Goal: Task Accomplishment & Management: Use online tool/utility

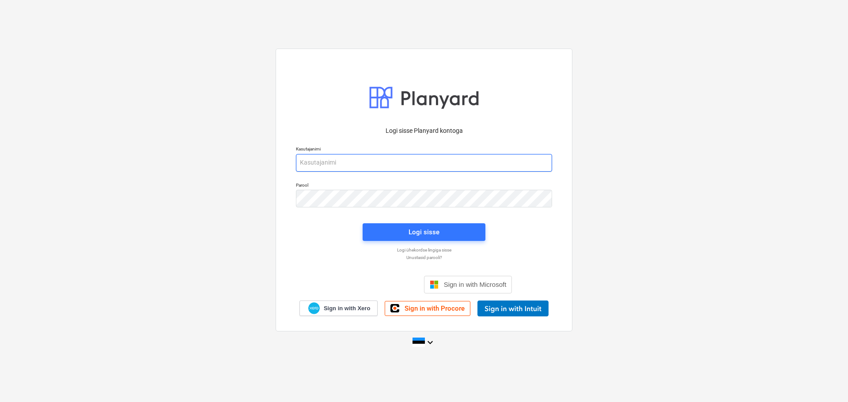
click at [394, 161] on input "email" at bounding box center [424, 163] width 256 height 18
type input "[EMAIL_ADDRESS][DOMAIN_NAME]"
click at [431, 226] on button "Logi sisse" at bounding box center [424, 232] width 123 height 18
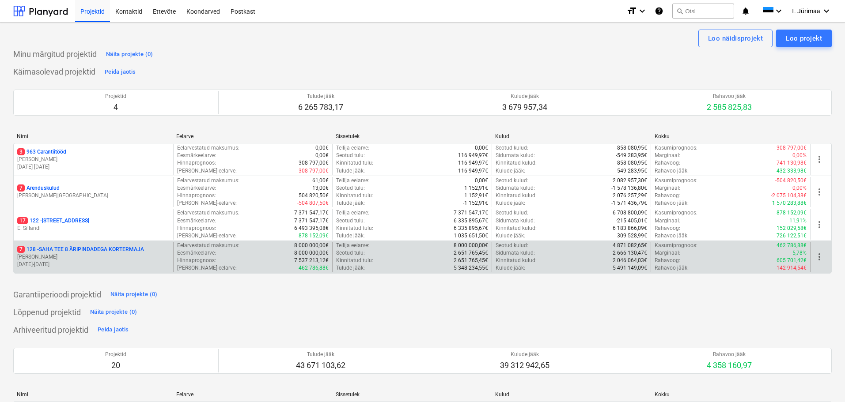
click at [116, 257] on p "[PERSON_NAME]" at bounding box center [93, 257] width 152 height 8
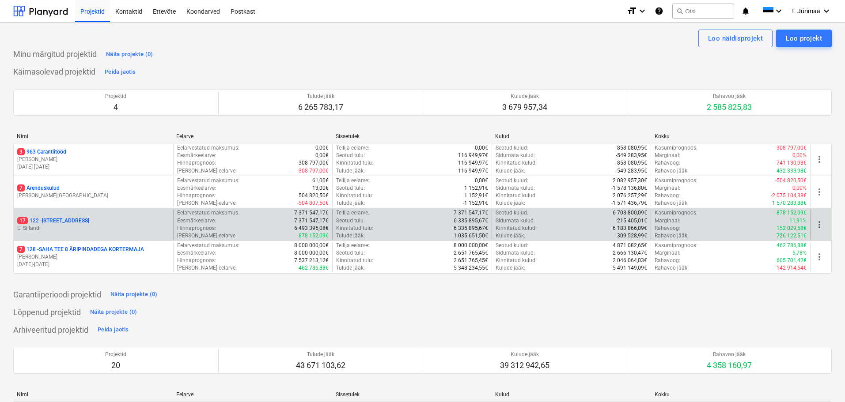
click at [103, 229] on p "E. Sillandi" at bounding box center [93, 229] width 152 height 8
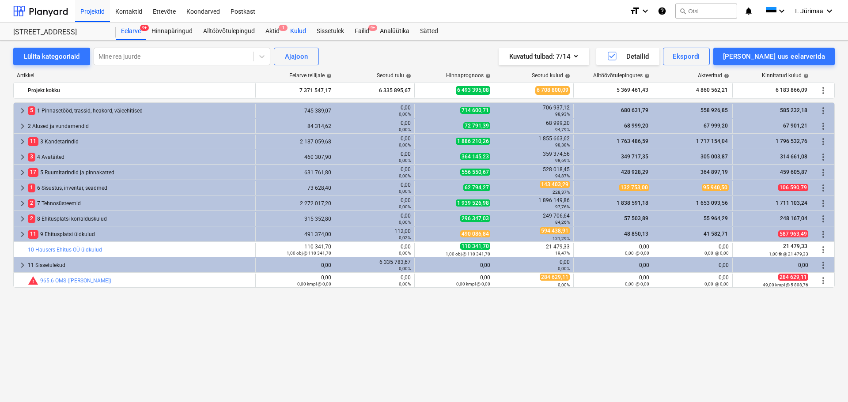
click at [297, 31] on div "Kulud" at bounding box center [298, 32] width 26 height 18
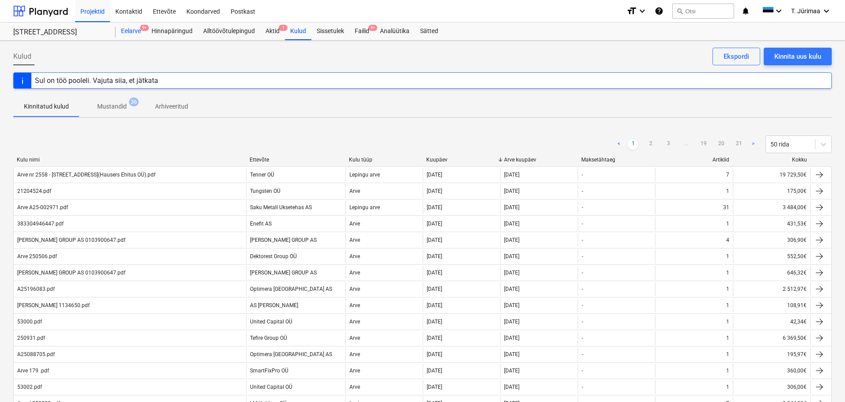
drag, startPoint x: 136, startPoint y: 33, endPoint x: 141, endPoint y: 32, distance: 5.8
click at [136, 33] on div "Eelarve 9+" at bounding box center [131, 32] width 30 height 18
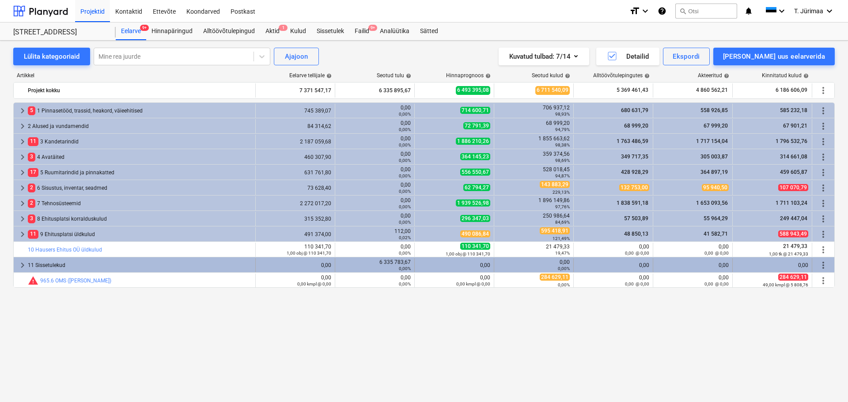
click at [24, 266] on span "keyboard_arrow_right" at bounding box center [22, 265] width 11 height 11
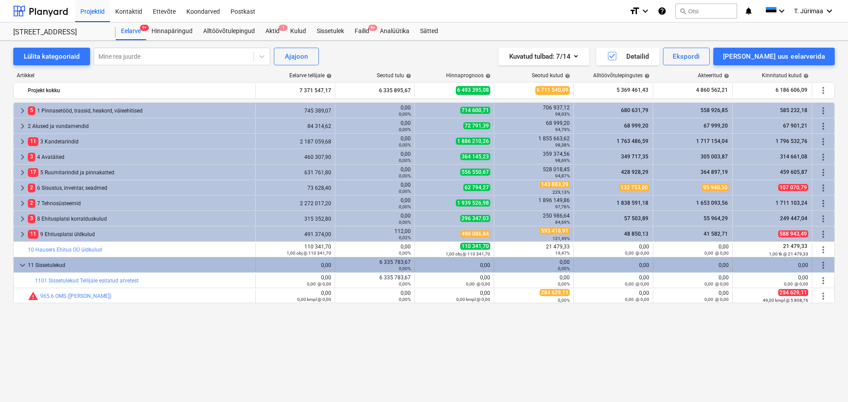
click at [22, 266] on span "keyboard_arrow_down" at bounding box center [22, 265] width 11 height 11
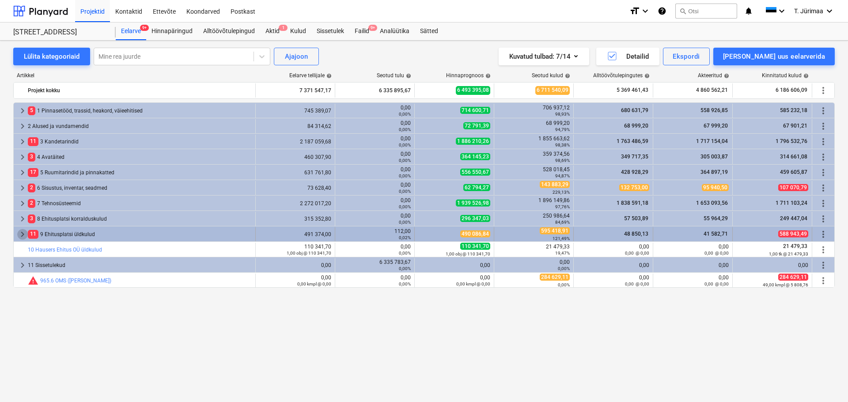
click at [22, 233] on span "keyboard_arrow_right" at bounding box center [22, 234] width 11 height 11
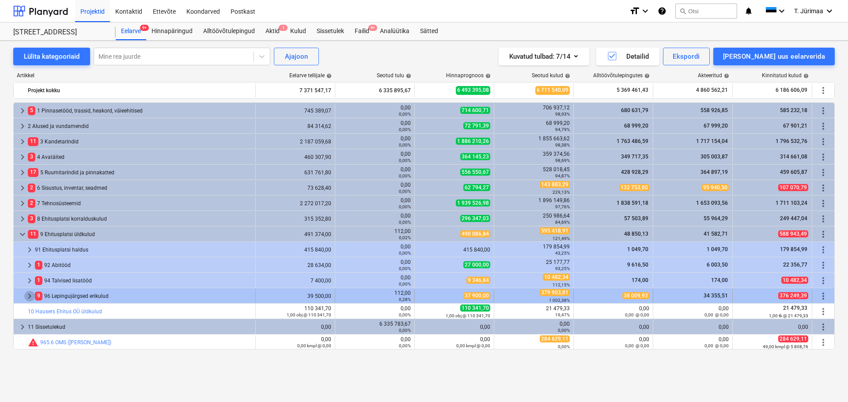
click at [30, 295] on span "keyboard_arrow_right" at bounding box center [29, 296] width 11 height 11
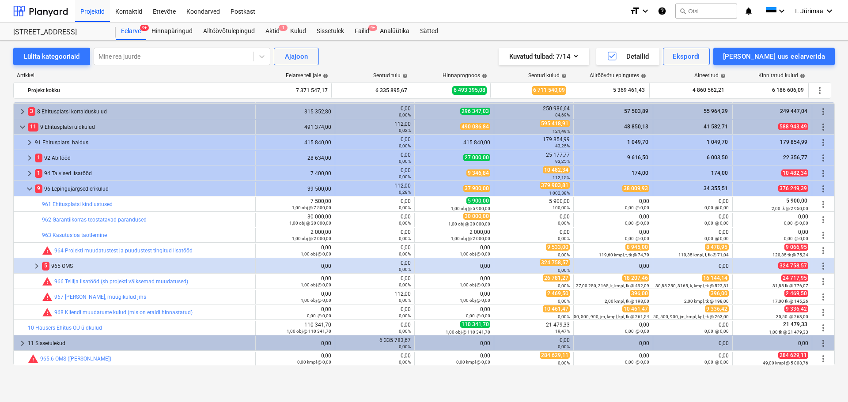
scroll to position [108, 0]
click at [38, 270] on span "keyboard_arrow_right" at bounding box center [36, 266] width 11 height 11
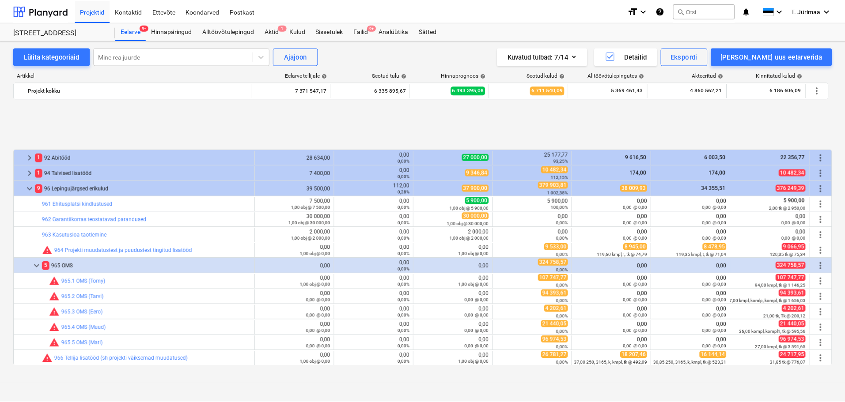
scroll to position [185, 0]
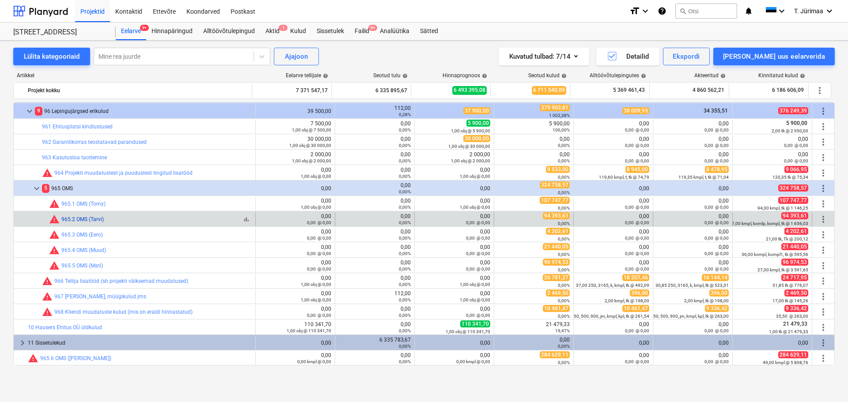
click at [92, 218] on link "965.2 OMS (Tarvi)" at bounding box center [82, 219] width 42 height 6
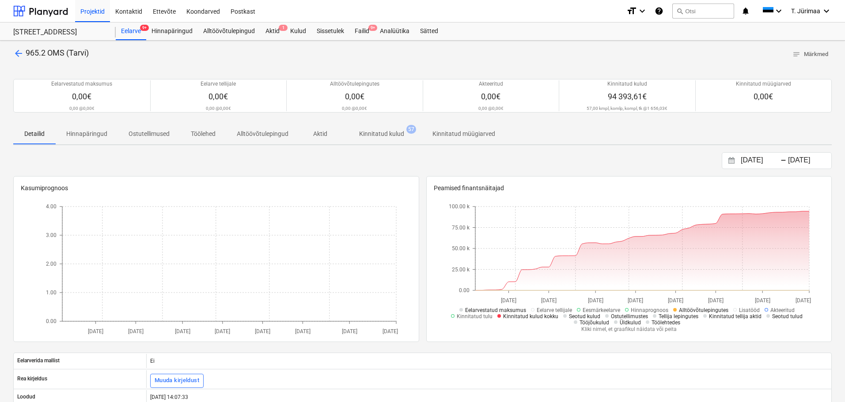
click at [395, 139] on span "Kinnitatud kulud 57" at bounding box center [381, 134] width 80 height 16
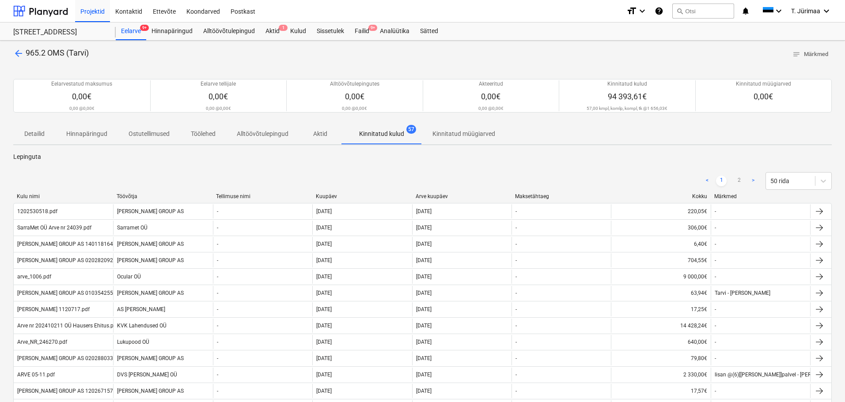
click at [325, 197] on div "Kuupäev" at bounding box center [362, 196] width 93 height 6
click at [333, 195] on div "Kuupäev" at bounding box center [362, 196] width 93 height 6
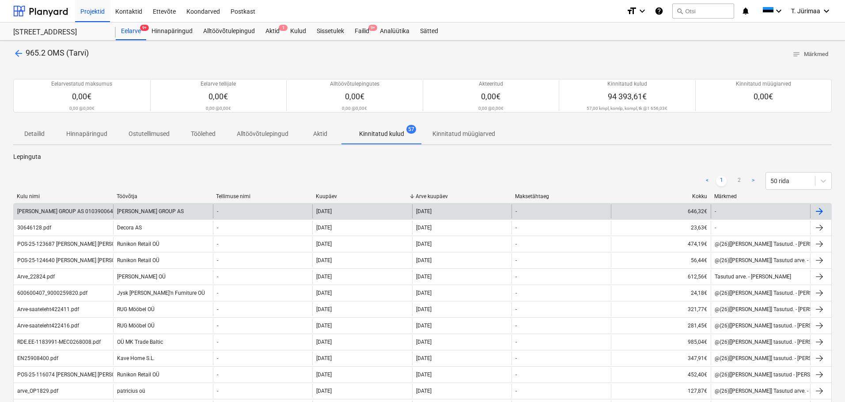
click at [199, 215] on div "[PERSON_NAME] GROUP AS" at bounding box center [162, 211] width 99 height 14
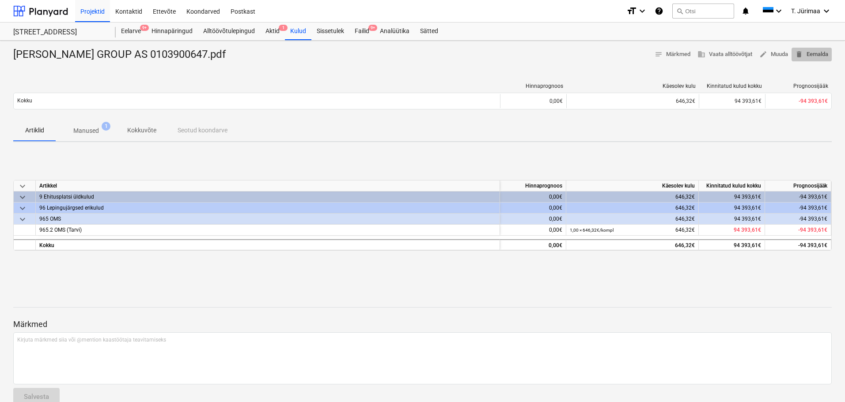
click at [802, 53] on span "delete Eemalda" at bounding box center [811, 54] width 33 height 10
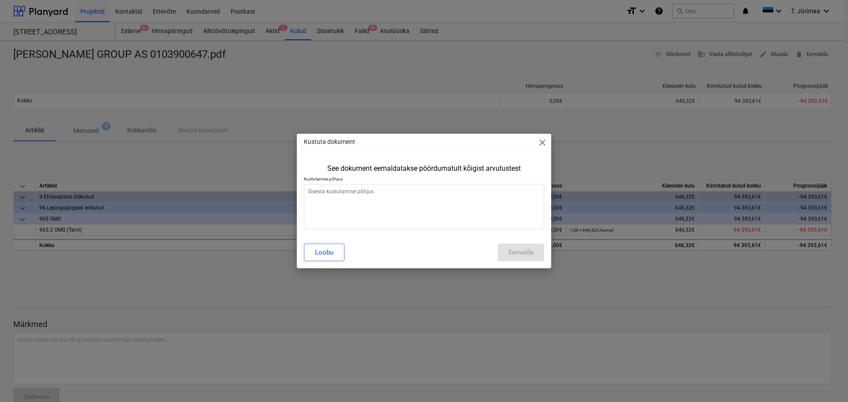
type textarea "x"
click at [417, 196] on textarea at bounding box center [424, 206] width 240 height 45
type textarea "E"
type textarea "x"
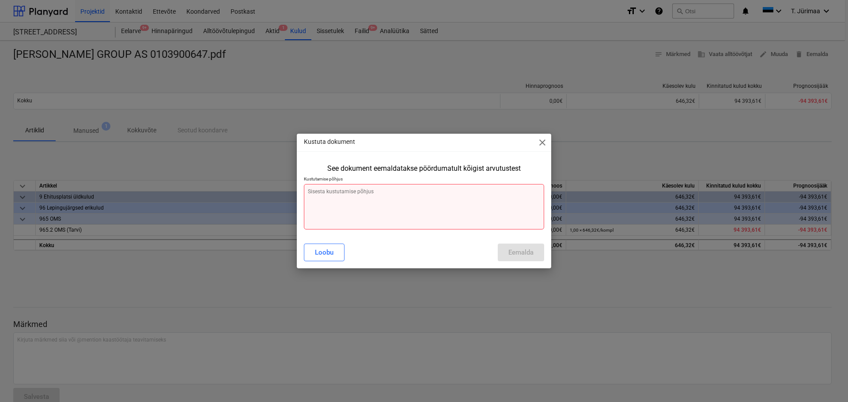
type textarea "V"
type textarea "x"
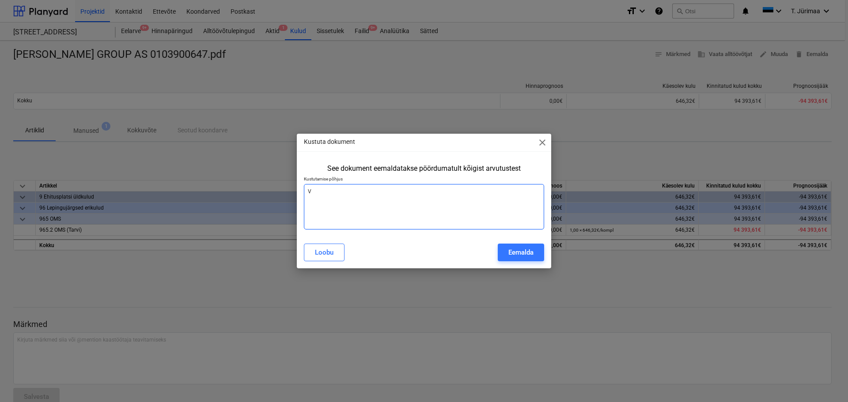
type textarea "Va"
type textarea "x"
type textarea "Val"
type textarea "x"
type textarea "Vale"
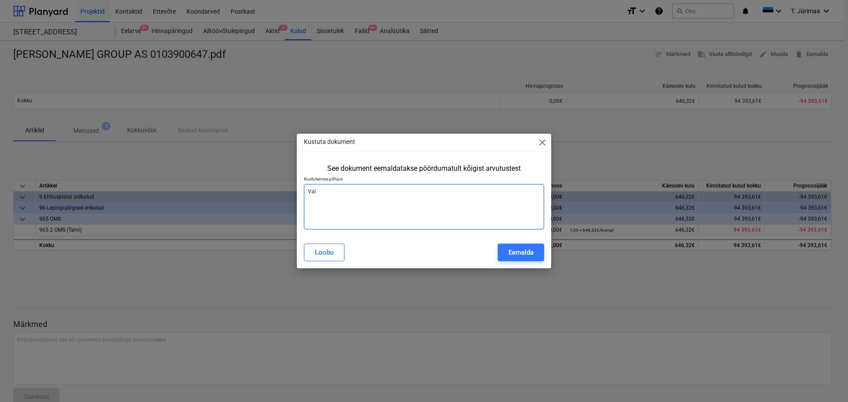
type textarea "x"
type textarea "Vale"
type textarea "x"
type textarea "Vale s"
type textarea "x"
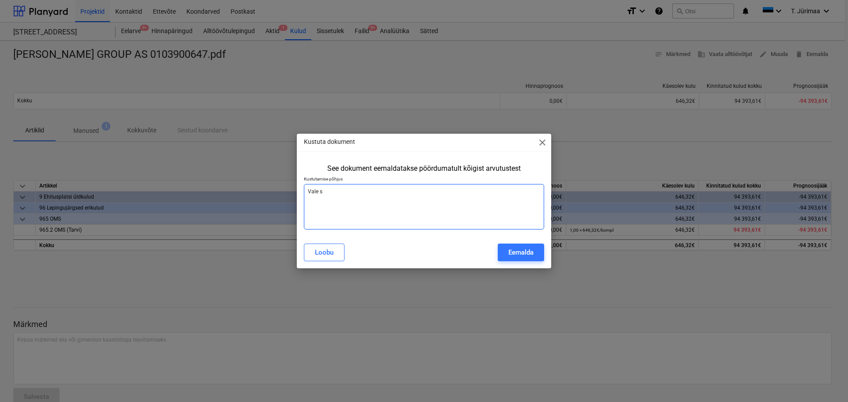
type textarea "Vale su"
type textarea "x"
type textarea "Vale sum"
type textarea "x"
type textarea "Vale summ"
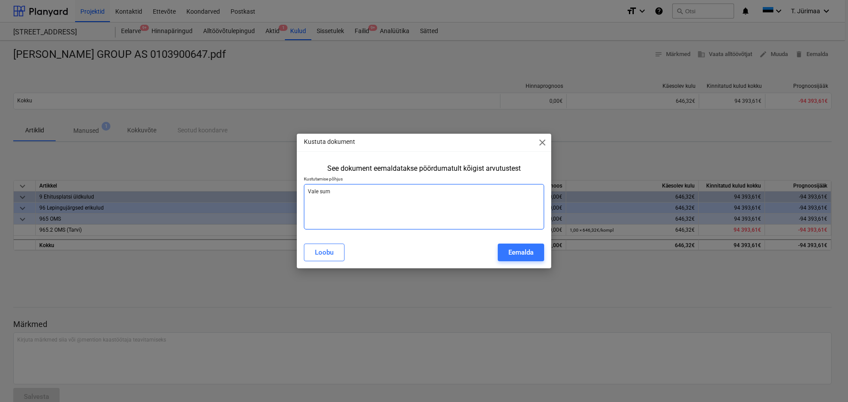
type textarea "x"
type textarea "Vale summa"
type textarea "x"
type textarea "Vale summa."
type textarea "x"
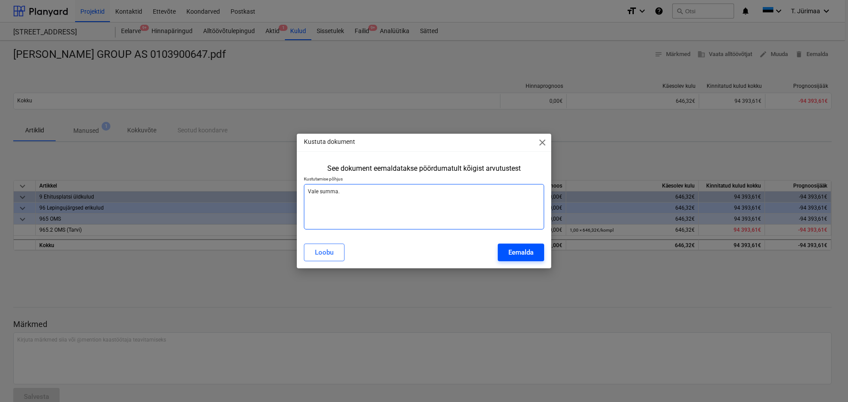
type textarea "Vale summa."
click at [528, 254] on div "Eemalda" at bounding box center [520, 252] width 25 height 11
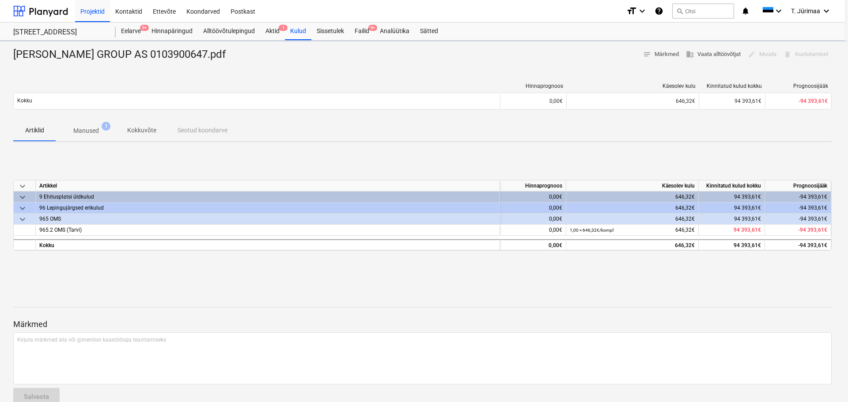
type textarea "x"
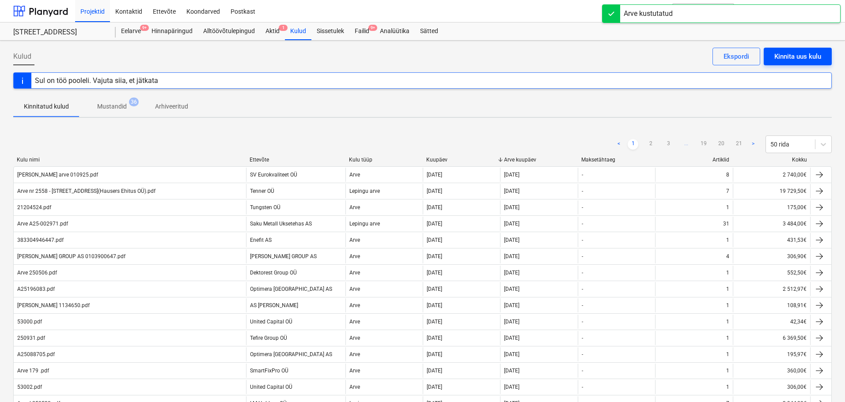
click at [801, 57] on div "Kinnita uus kulu" at bounding box center [797, 56] width 47 height 11
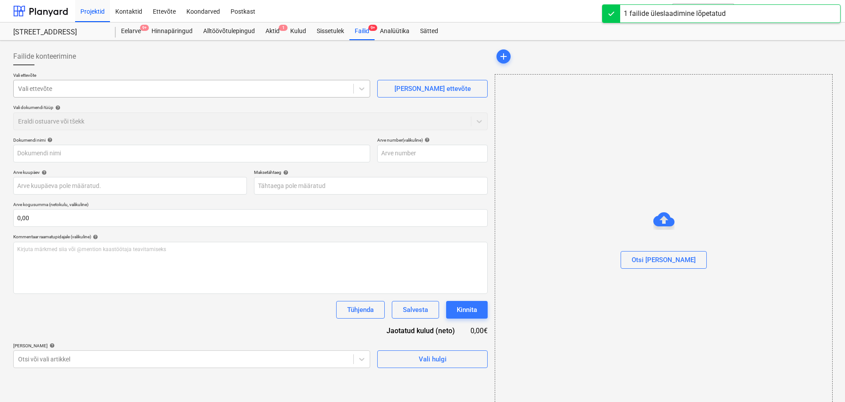
type input "[PERSON_NAME] GROUP AS 0103900647.pdf"
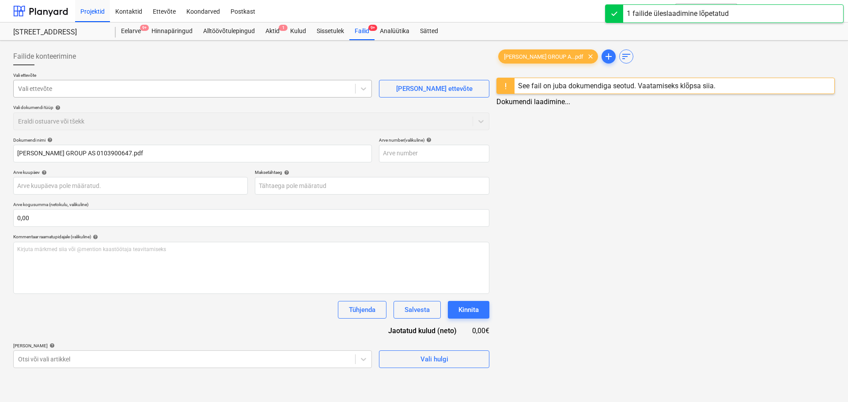
click at [150, 81] on div "Vali ettevõte" at bounding box center [192, 89] width 359 height 18
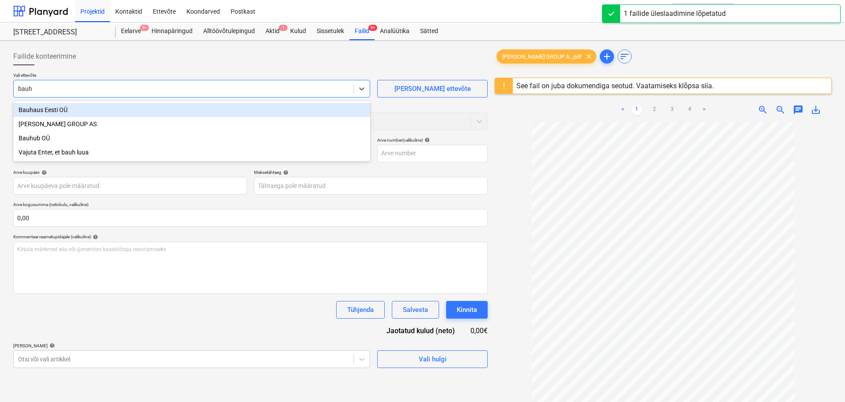
type input "bauho"
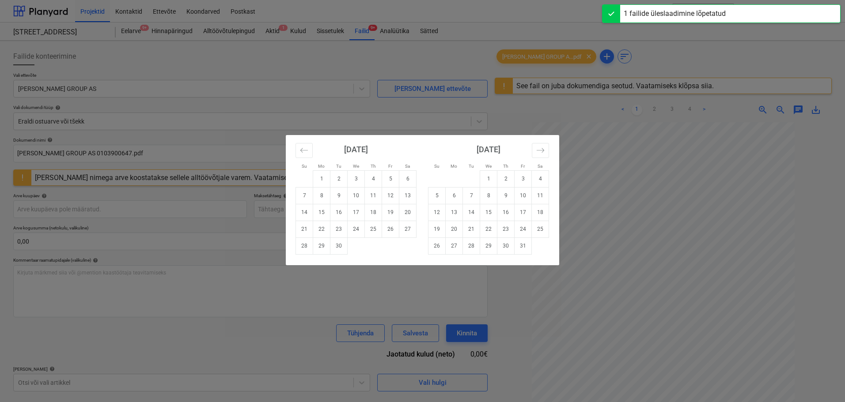
click at [148, 81] on div "Su Mo Tu We Th Fr Sa Su Mo Tu We Th Fr Sa [DATE] 1 2 3 4 5 6 7 8 9 10 11 12 13 …" at bounding box center [422, 201] width 845 height 402
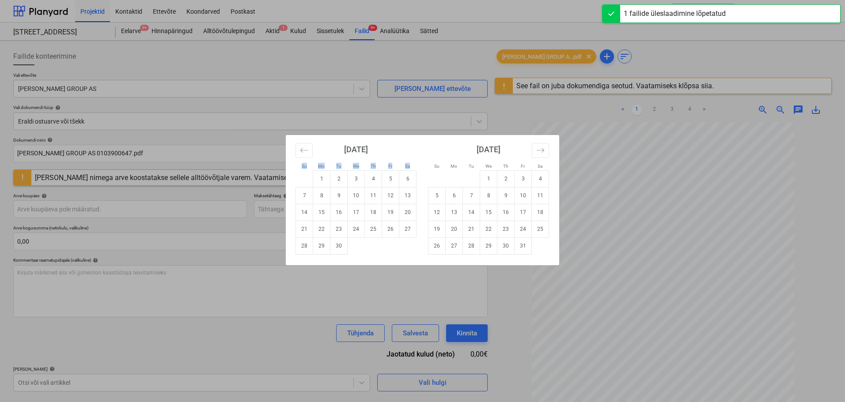
click at [148, 81] on div "Su Mo Tu We Th Fr Sa Su Mo Tu We Th Fr Sa [DATE] 1 2 3 4 5 6 7 8 9 10 11 12 13 …" at bounding box center [422, 201] width 845 height 402
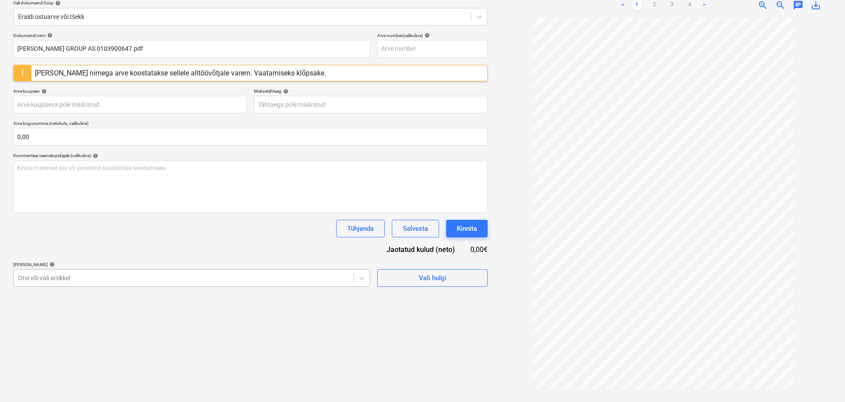
click at [126, 271] on body "Projektid Kontaktid Ettevõte Koondarved Postkast format_size keyboard_arrow_dow…" at bounding box center [422, 96] width 845 height 402
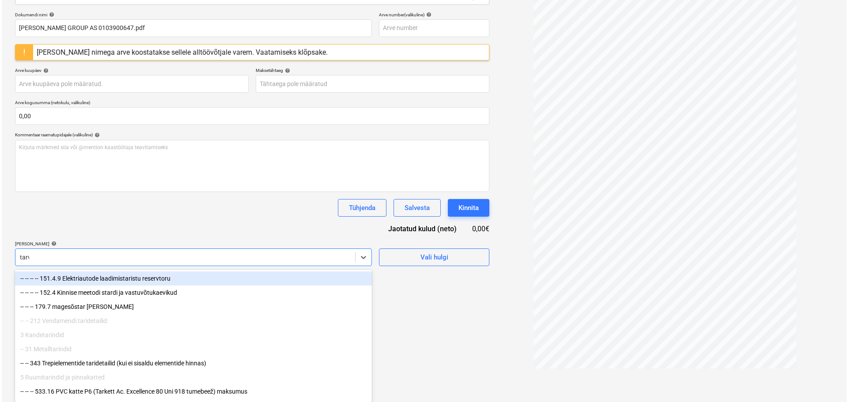
scroll to position [105, 0]
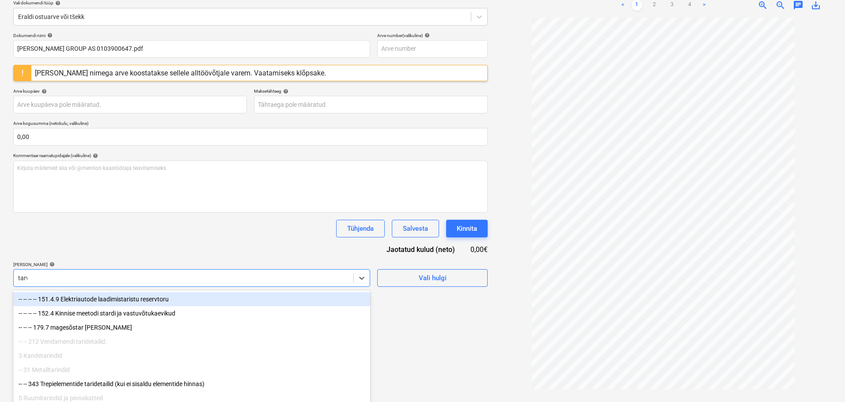
type input "tarvi"
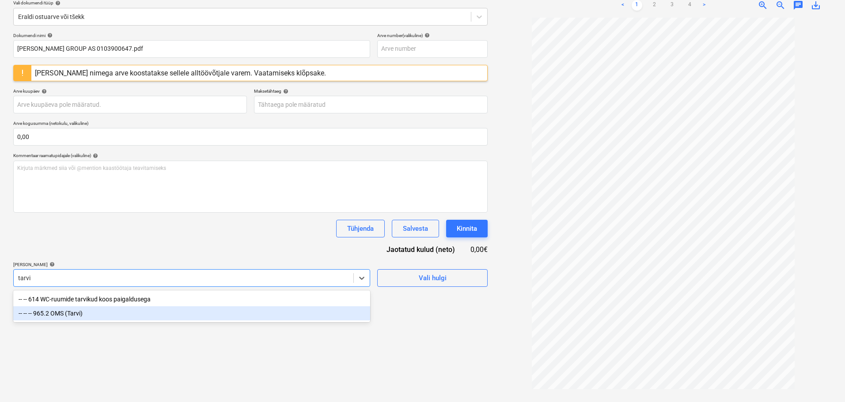
click at [128, 312] on div "-- -- -- 965.2 OMS (Tarvi)" at bounding box center [191, 313] width 357 height 14
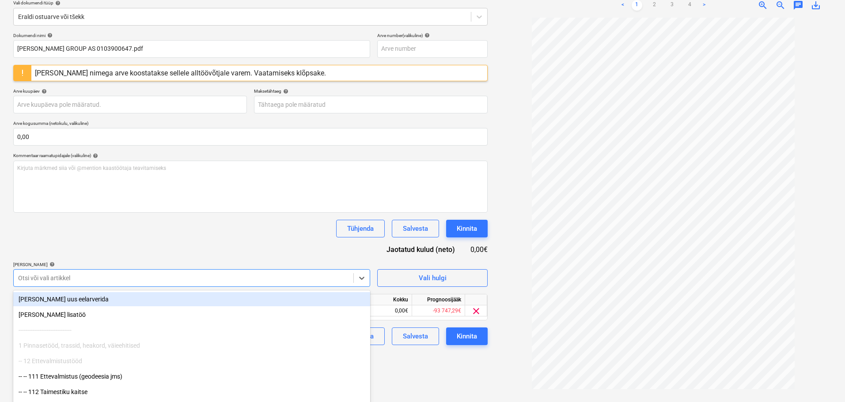
click at [226, 248] on div "Dokumendi nimi help [PERSON_NAME] GROUP AS 0103900647.pdf Arve number (valikuli…" at bounding box center [250, 189] width 474 height 313
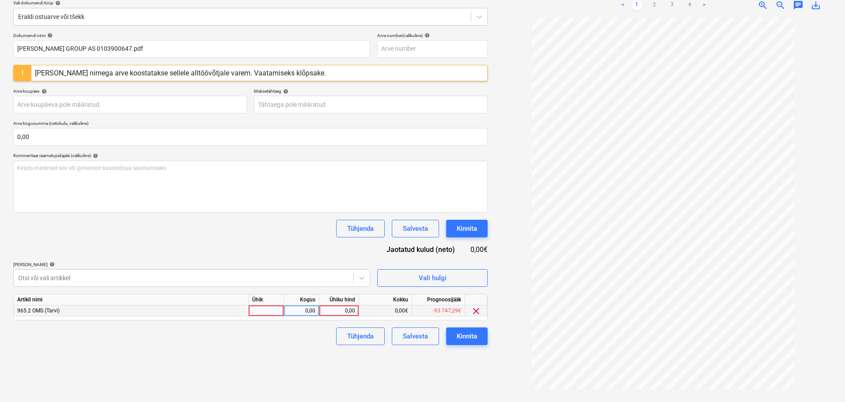
click at [268, 308] on div at bounding box center [266, 311] width 35 height 11
type input "komol"
click at [232, 304] on div "Artikli nimi" at bounding box center [131, 300] width 235 height 11
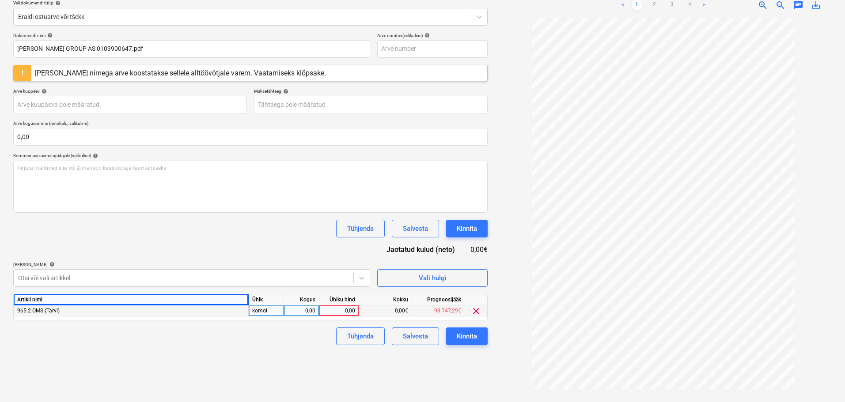
click at [276, 306] on div "komol" at bounding box center [266, 311] width 35 height 11
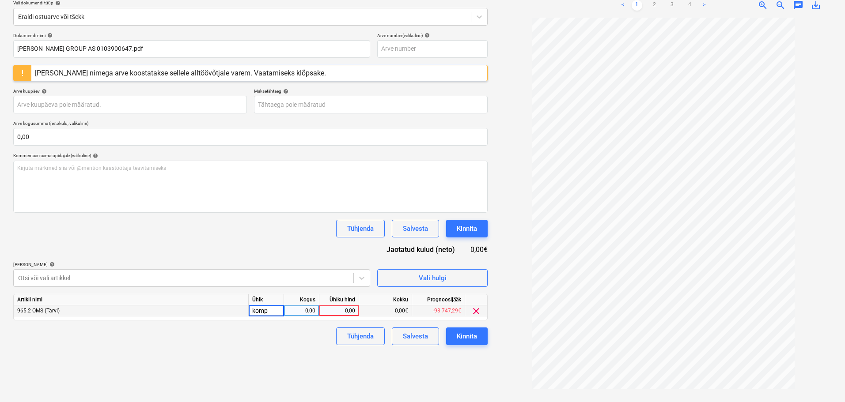
type input "kompl"
type input "736,02"
click at [314, 359] on div "Failide konteerimine Vali ettevõte [PERSON_NAME] GROUP AS [PERSON_NAME] uus ett…" at bounding box center [250, 169] width 481 height 459
click at [478, 341] on button "Kinnita" at bounding box center [467, 337] width 42 height 18
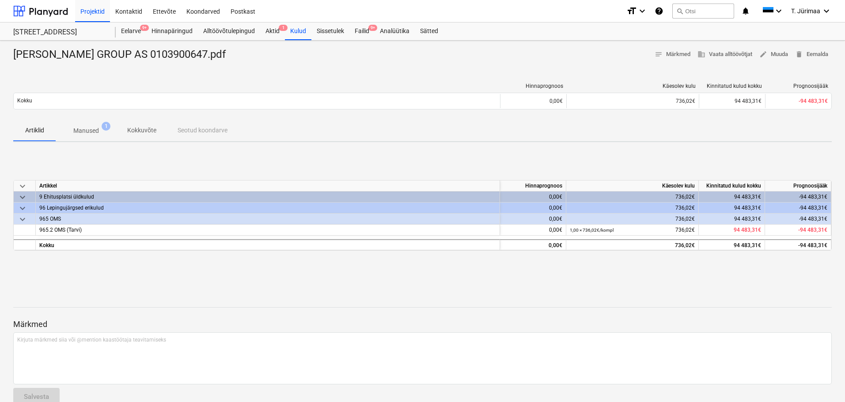
drag, startPoint x: 453, startPoint y: 156, endPoint x: 449, endPoint y: 153, distance: 4.7
click at [453, 156] on div "keyboard_arrow_down [PERSON_NAME] Käesolev kulu Kinnitatud kulud kokku Prognoos…" at bounding box center [422, 215] width 818 height 132
click at [65, 12] on div at bounding box center [40, 11] width 55 height 22
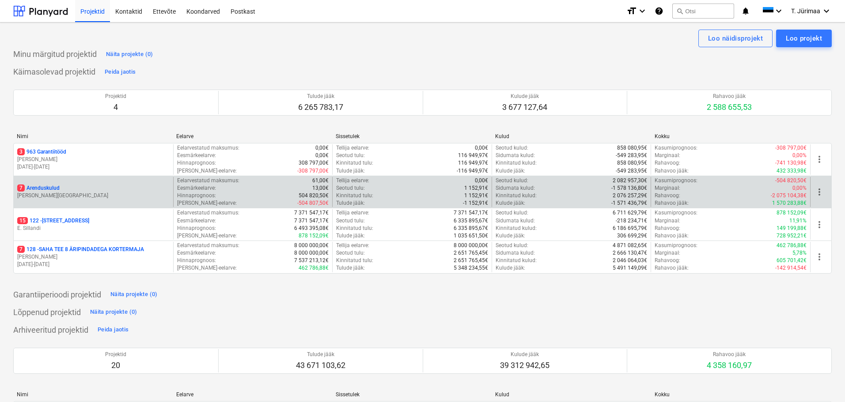
click at [91, 187] on div "7 Arenduskulud" at bounding box center [93, 189] width 152 height 8
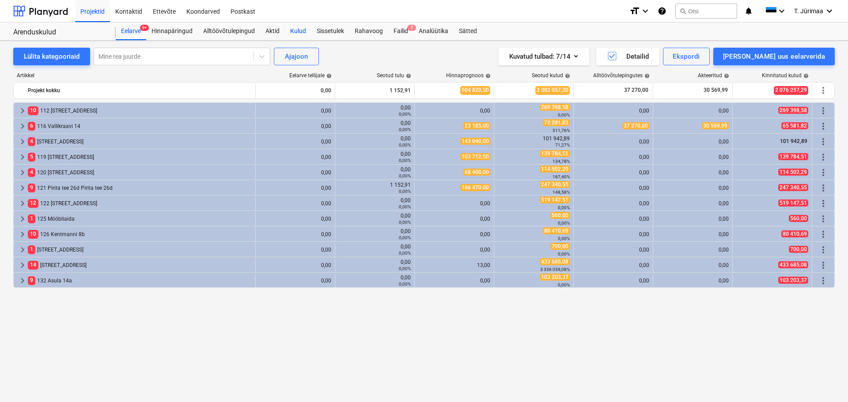
click at [298, 30] on div "Kulud" at bounding box center [298, 32] width 26 height 18
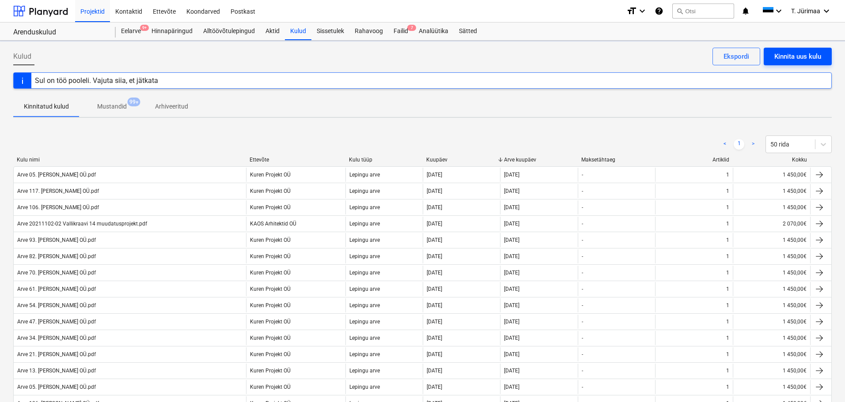
click at [799, 59] on div "Kinnita uus kulu" at bounding box center [797, 56] width 47 height 11
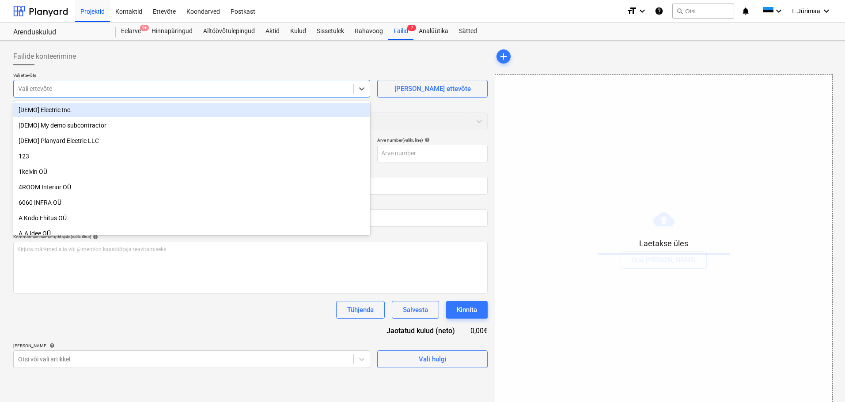
click at [172, 93] on div at bounding box center [183, 88] width 331 height 9
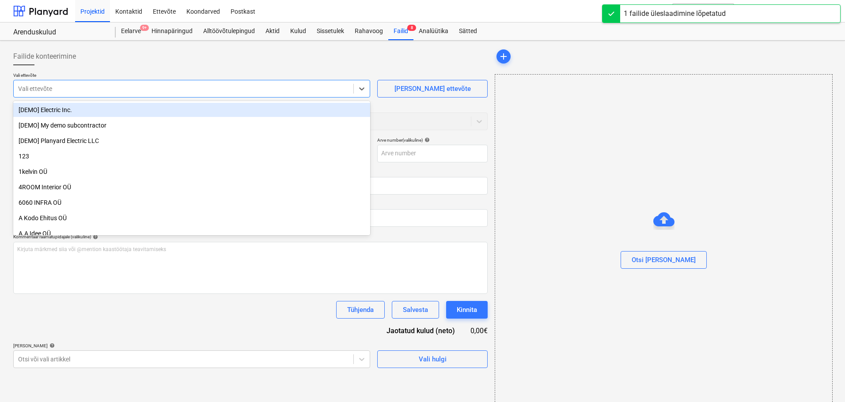
type input "583712701113.pdf"
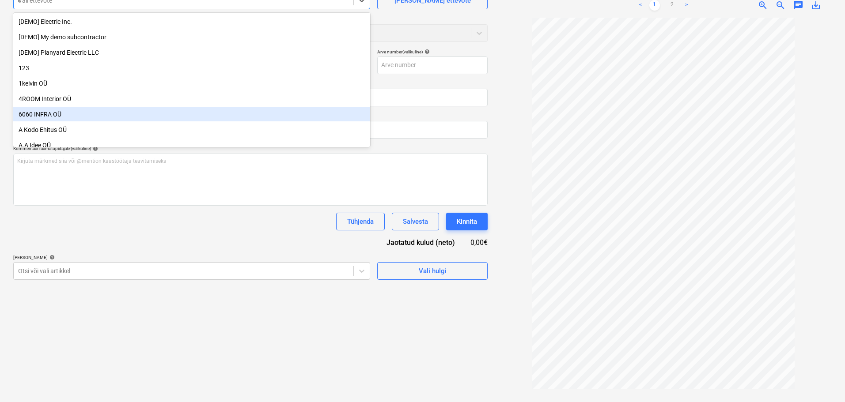
scroll to position [85, 0]
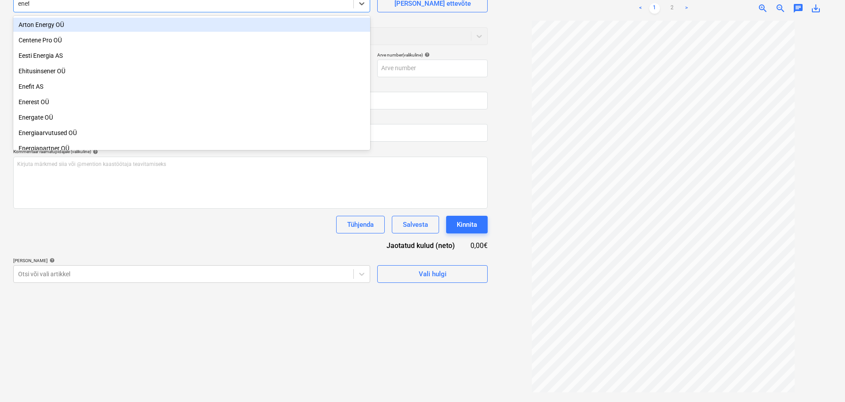
type input "enefit"
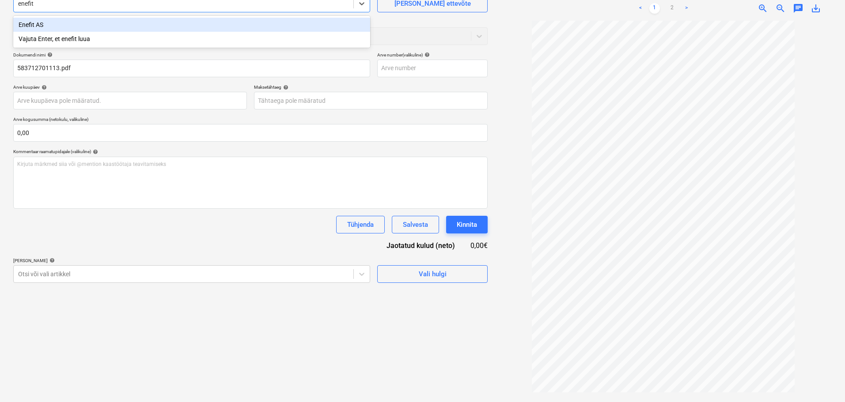
click at [175, 25] on div "Enefit AS" at bounding box center [191, 25] width 357 height 14
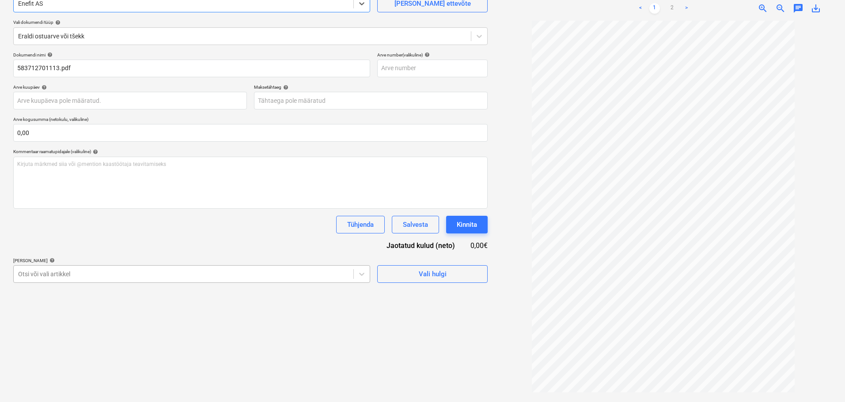
click at [137, 277] on body "Projektid Kontaktid Ettevõte Koondarved Postkast format_size keyboard_arrow_dow…" at bounding box center [422, 116] width 845 height 402
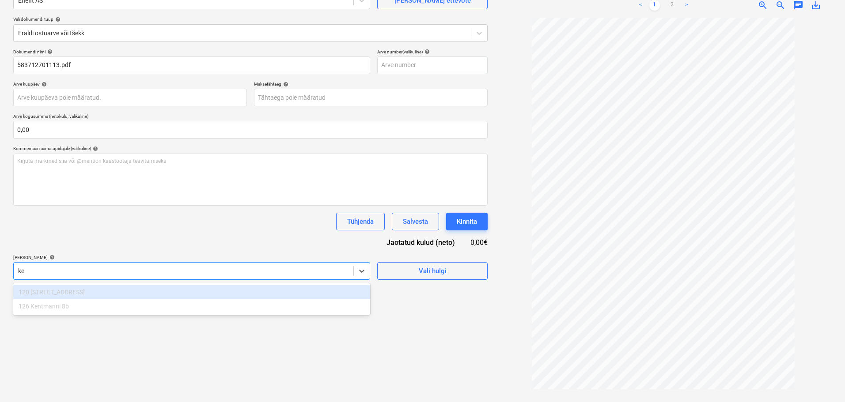
scroll to position [88, 0]
type input "k"
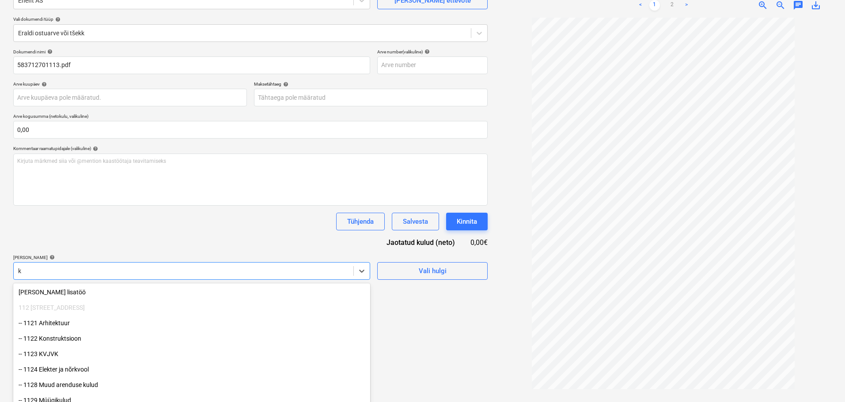
scroll to position [104, 0]
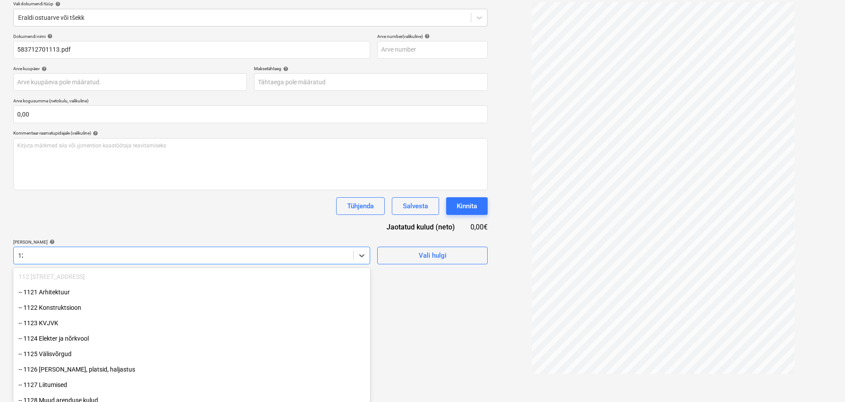
type input "120"
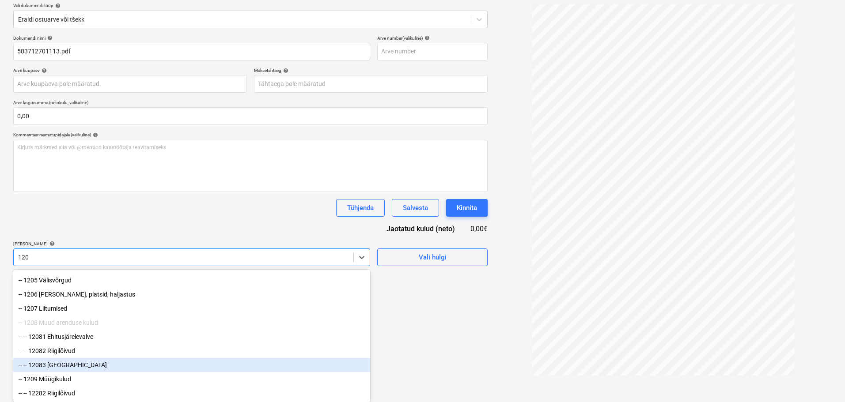
scroll to position [90, 0]
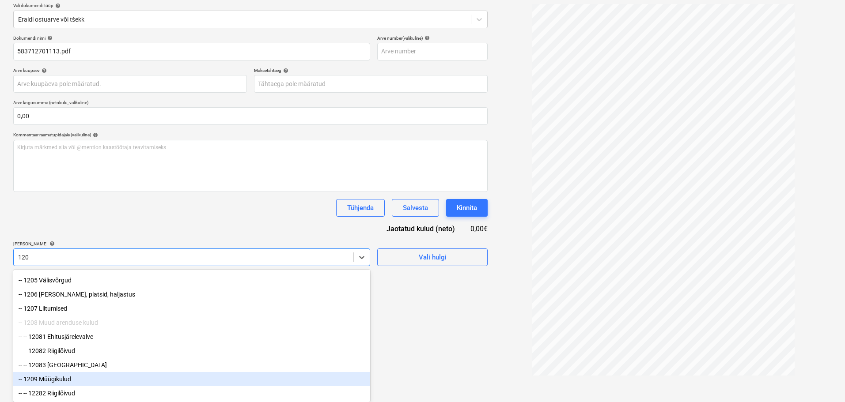
click at [70, 381] on div "-- 1209 Müügikulud" at bounding box center [191, 379] width 357 height 14
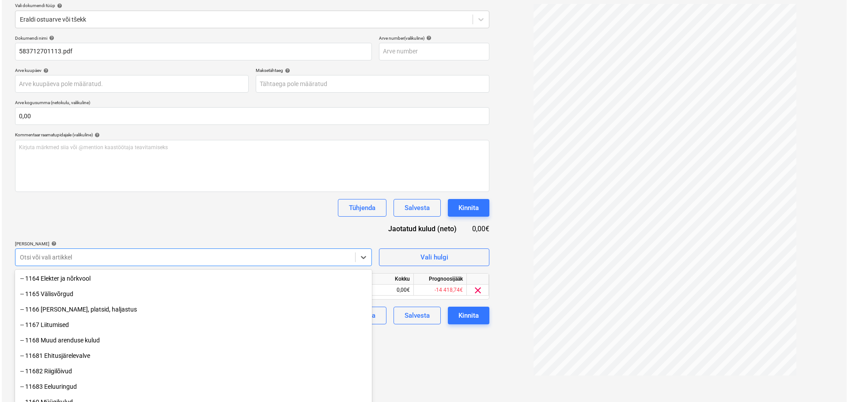
scroll to position [88, 0]
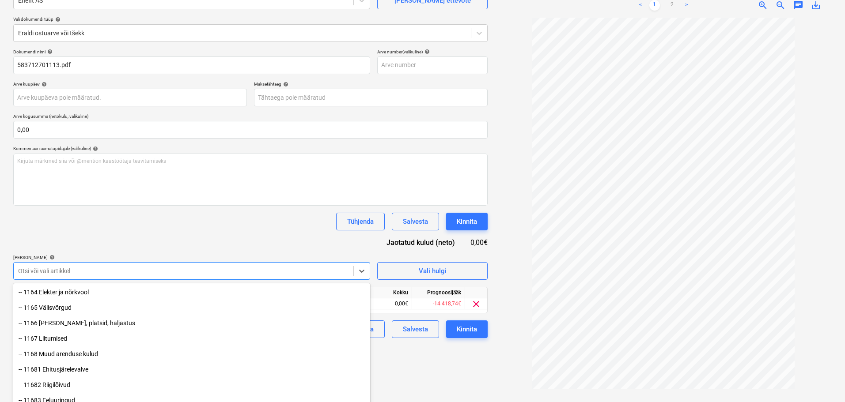
click at [181, 197] on div "Dokumendi nimi help 583712701113.pdf Arve number (valikuline) help Arve kuupäev…" at bounding box center [250, 193] width 474 height 289
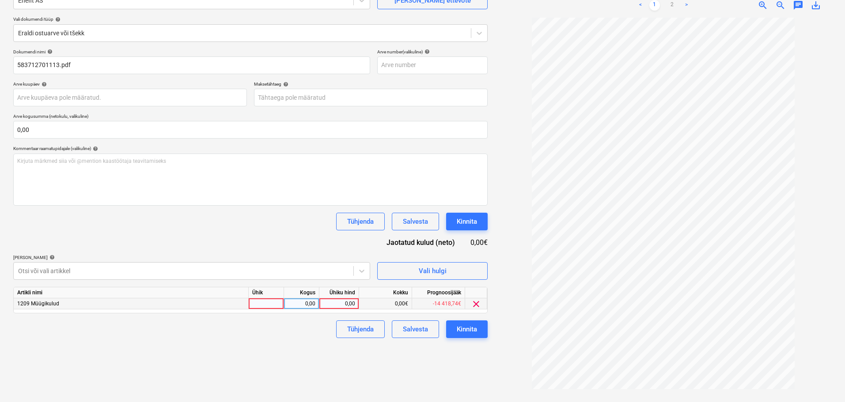
click at [268, 309] on div at bounding box center [266, 303] width 35 height 11
type input "komp"
type input "8.03"
click at [273, 343] on div "Failide konteerimine Vali ettevõte Enefit AS [PERSON_NAME] uus ettevõte Vali do…" at bounding box center [250, 177] width 481 height 443
click at [345, 306] on div "0,00" at bounding box center [339, 303] width 32 height 11
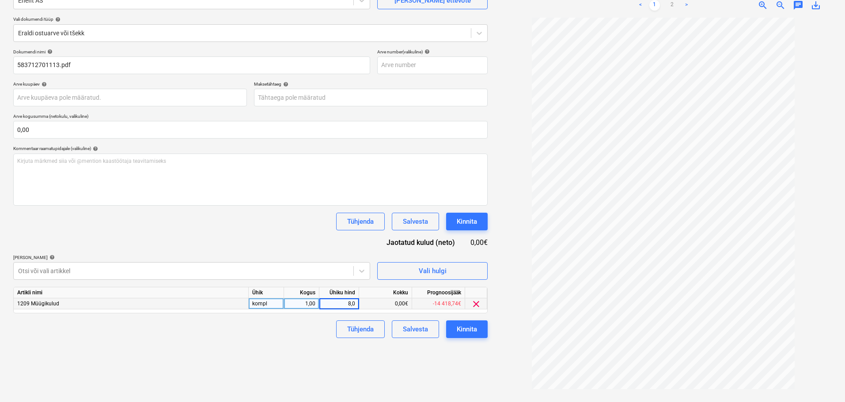
type input "8,03"
click at [223, 354] on div "Failide konteerimine Vali ettevõte Enefit AS [PERSON_NAME] uus ettevõte Vali do…" at bounding box center [250, 177] width 481 height 443
click at [460, 333] on div "Kinnita" at bounding box center [467, 329] width 20 height 11
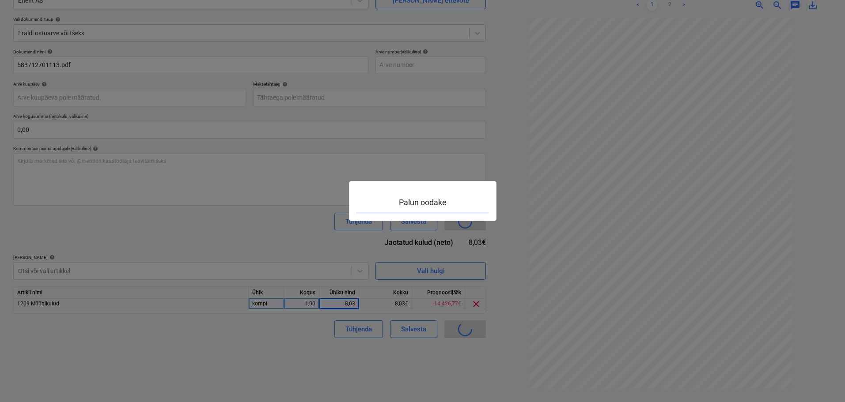
click at [460, 333] on div at bounding box center [422, 201] width 845 height 402
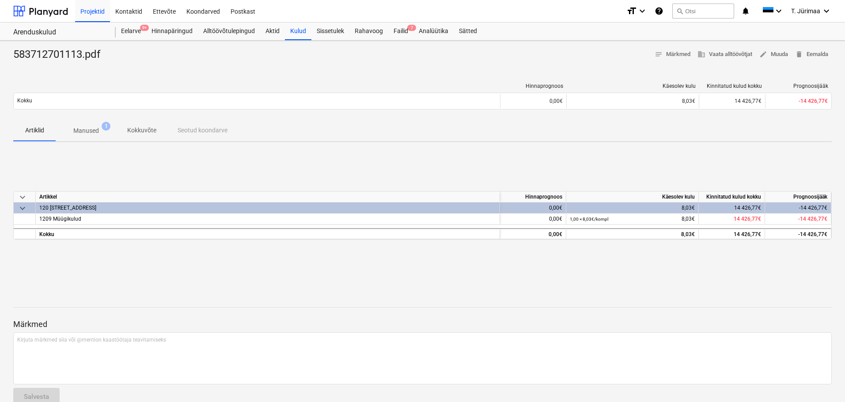
click at [358, 174] on div "keyboard_arrow_down Artikkel Hinnaprognoos Käesolev kulu Kinnitatud kulud kokku…" at bounding box center [422, 215] width 818 height 132
